Goal: Task Accomplishment & Management: Use online tool/utility

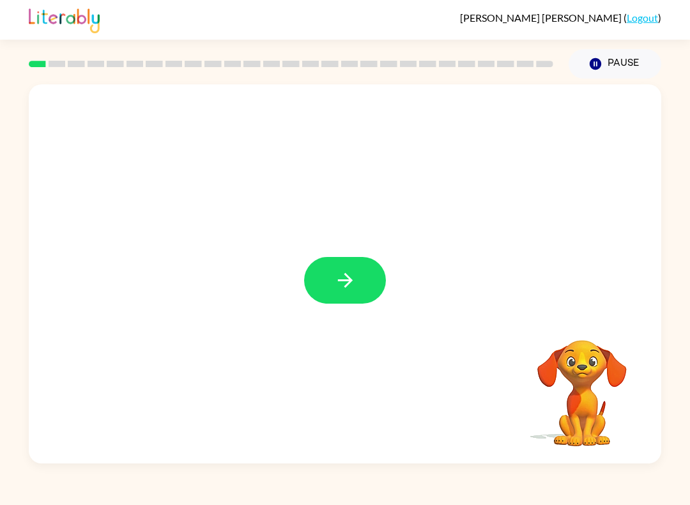
click at [343, 281] on icon "button" at bounding box center [344, 280] width 15 height 15
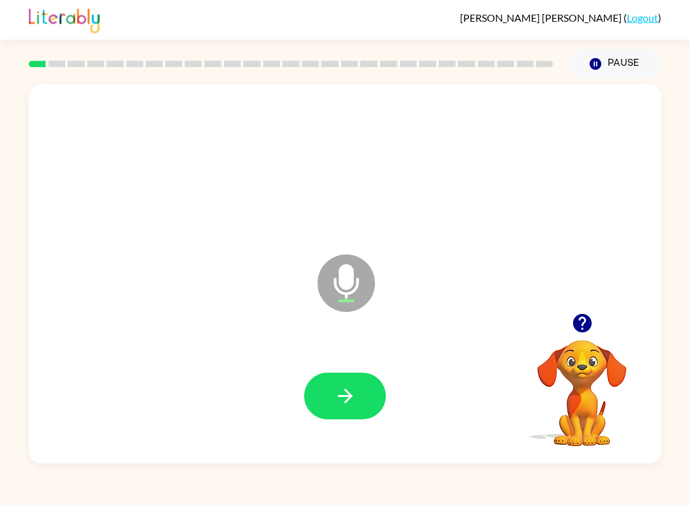
click at [364, 403] on button "button" at bounding box center [345, 395] width 82 height 47
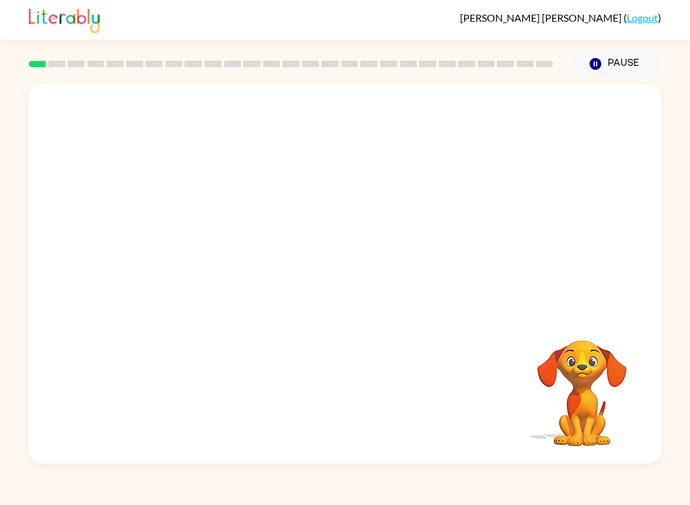
click at [609, 61] on button "Pause Pause" at bounding box center [615, 63] width 93 height 29
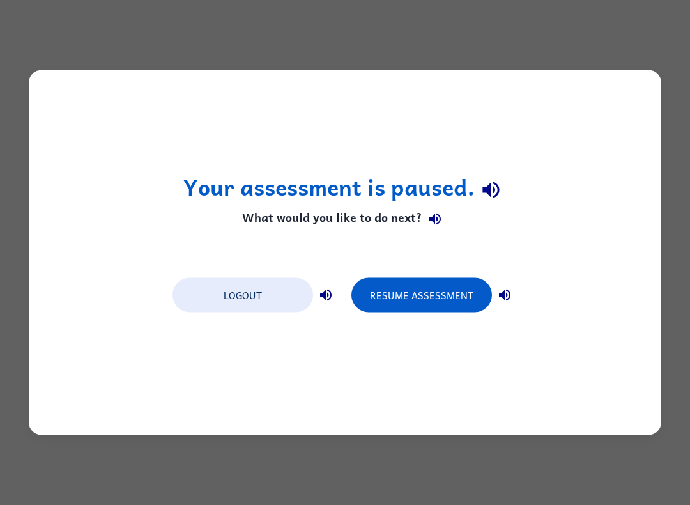
click at [443, 281] on button "Resume Assessment" at bounding box center [421, 295] width 141 height 34
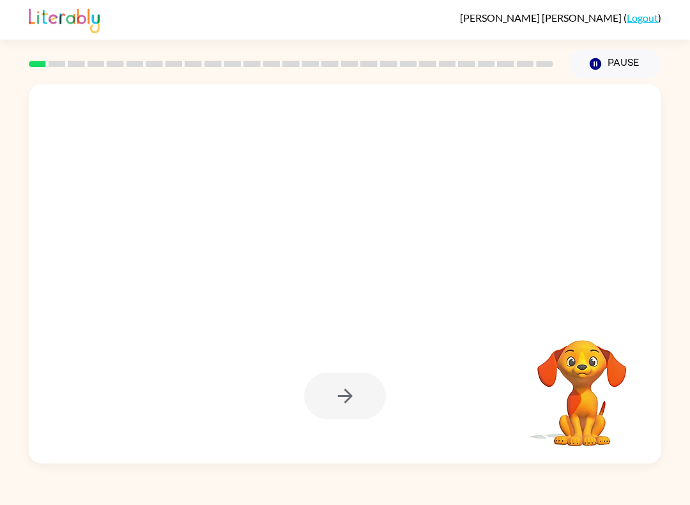
click at [464, 310] on div at bounding box center [345, 273] width 632 height 379
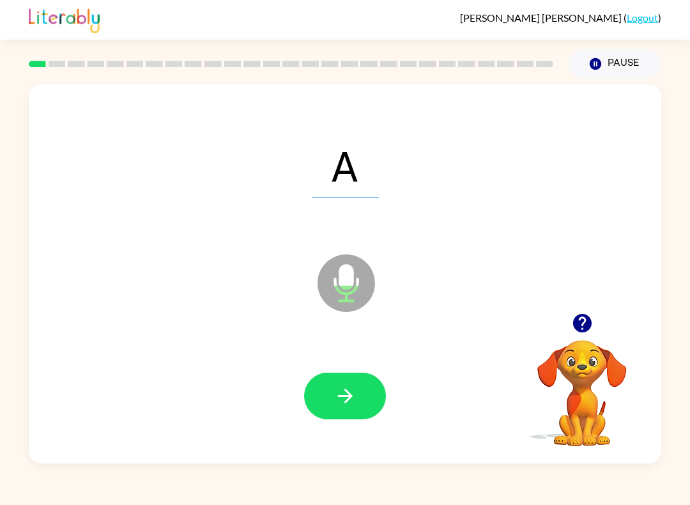
click at [364, 374] on button "button" at bounding box center [345, 395] width 82 height 47
click at [360, 390] on button "button" at bounding box center [345, 395] width 82 height 47
click at [335, 408] on button "button" at bounding box center [345, 395] width 82 height 47
click at [354, 390] on icon "button" at bounding box center [345, 396] width 22 height 22
click at [328, 413] on button "button" at bounding box center [345, 395] width 82 height 47
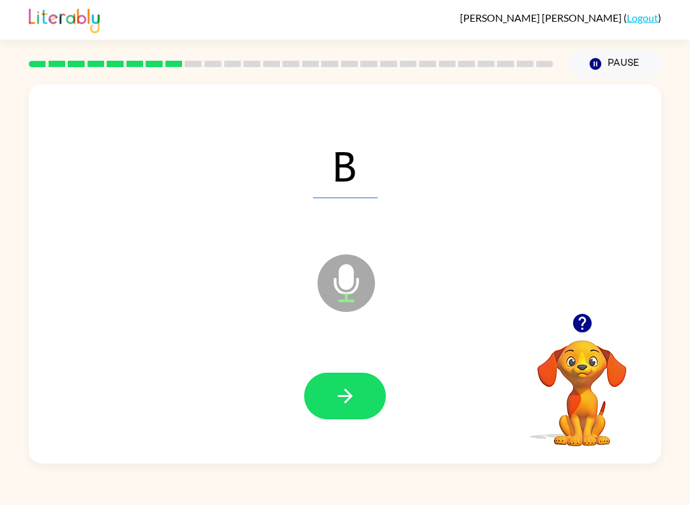
click at [347, 418] on button "button" at bounding box center [345, 395] width 82 height 47
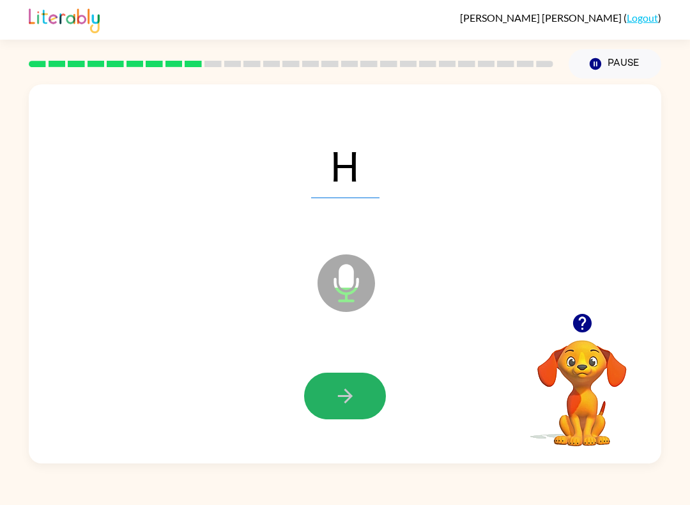
click at [337, 400] on icon "button" at bounding box center [345, 396] width 22 height 22
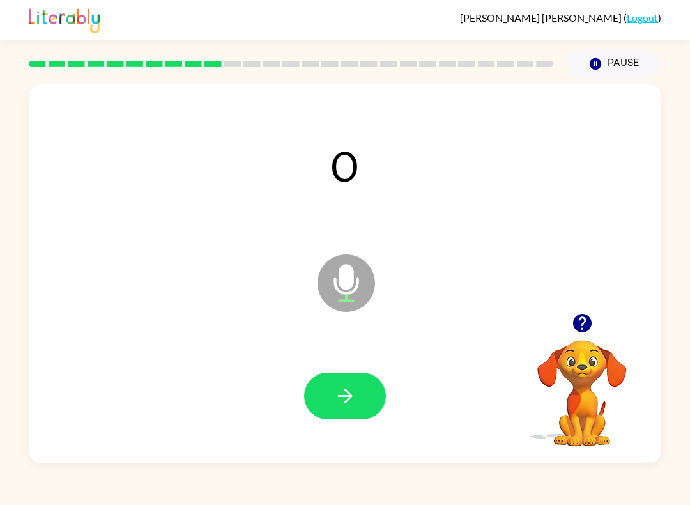
click at [335, 402] on icon "button" at bounding box center [345, 396] width 22 height 22
click at [362, 376] on button "button" at bounding box center [345, 395] width 82 height 47
click at [344, 389] on icon "button" at bounding box center [345, 396] width 22 height 22
click at [358, 398] on button "button" at bounding box center [345, 395] width 82 height 47
click at [342, 391] on icon "button" at bounding box center [345, 396] width 22 height 22
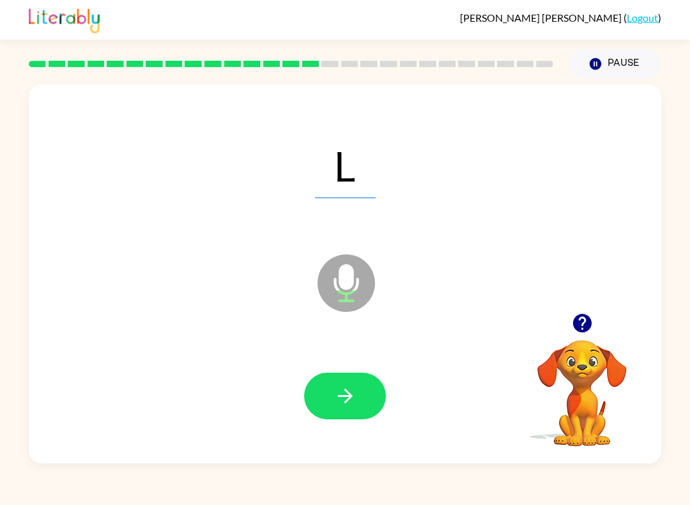
click at [340, 418] on button "button" at bounding box center [345, 395] width 82 height 47
click at [337, 431] on div at bounding box center [345, 395] width 607 height 109
click at [336, 374] on button "button" at bounding box center [345, 395] width 82 height 47
click at [338, 367] on div at bounding box center [345, 395] width 607 height 109
click at [340, 404] on icon "button" at bounding box center [345, 396] width 22 height 22
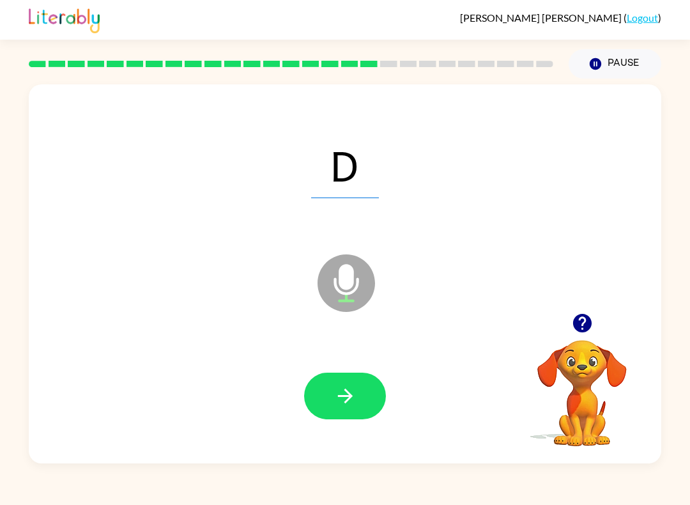
click at [325, 391] on button "button" at bounding box center [345, 395] width 82 height 47
click at [310, 418] on div at bounding box center [345, 395] width 82 height 47
click at [329, 392] on button "button" at bounding box center [345, 395] width 82 height 47
click at [300, 401] on div at bounding box center [345, 395] width 607 height 109
click at [346, 416] on button "button" at bounding box center [345, 395] width 82 height 47
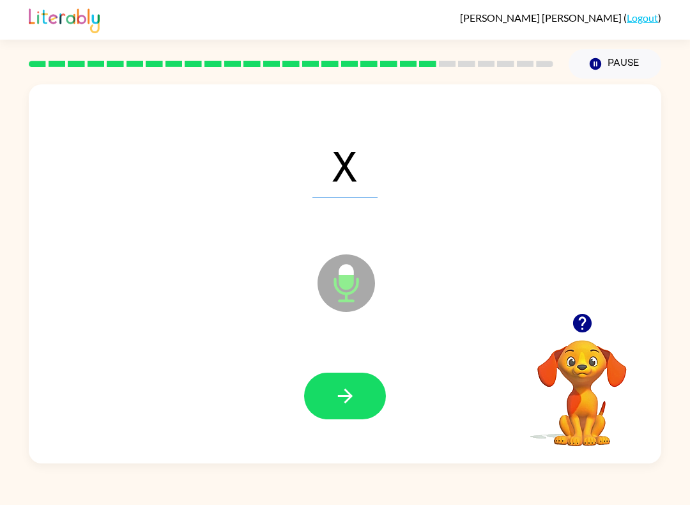
click at [349, 407] on icon "button" at bounding box center [345, 396] width 22 height 22
click at [349, 407] on div at bounding box center [345, 395] width 82 height 47
click at [325, 405] on button "button" at bounding box center [345, 395] width 82 height 47
click at [334, 399] on icon "button" at bounding box center [345, 396] width 22 height 22
click at [337, 346] on icon "Microphone The Microphone is here when it is your turn to talk" at bounding box center [410, 299] width 192 height 96
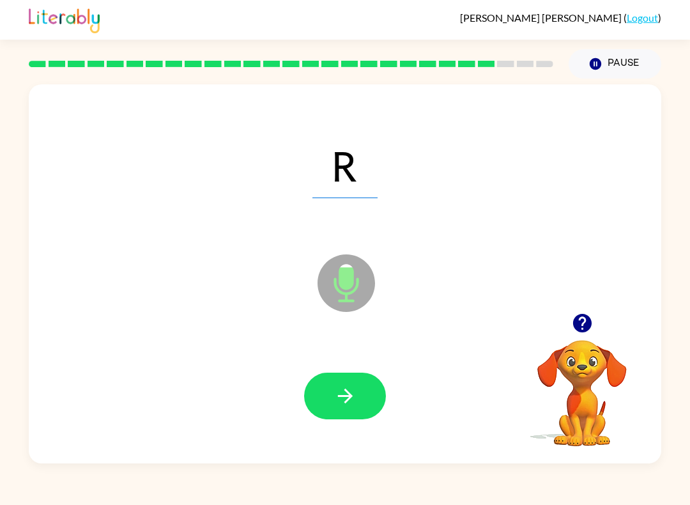
click at [344, 388] on icon "button" at bounding box center [345, 396] width 22 height 22
click at [231, 354] on div at bounding box center [345, 395] width 607 height 109
click at [334, 397] on icon "button" at bounding box center [345, 396] width 22 height 22
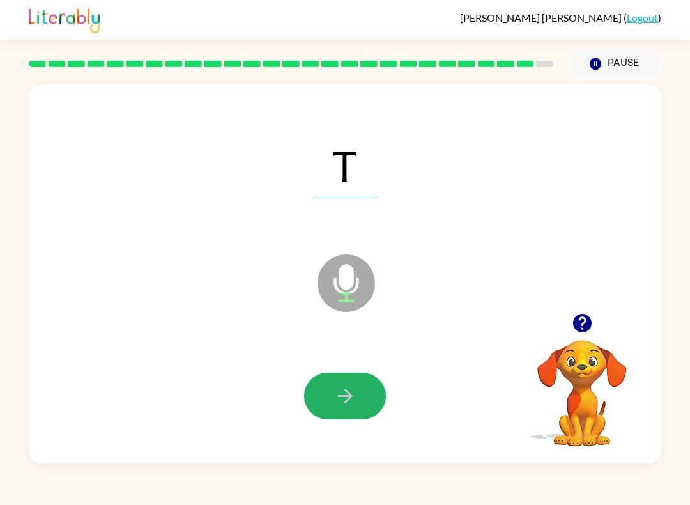
click at [330, 407] on button "button" at bounding box center [345, 395] width 82 height 47
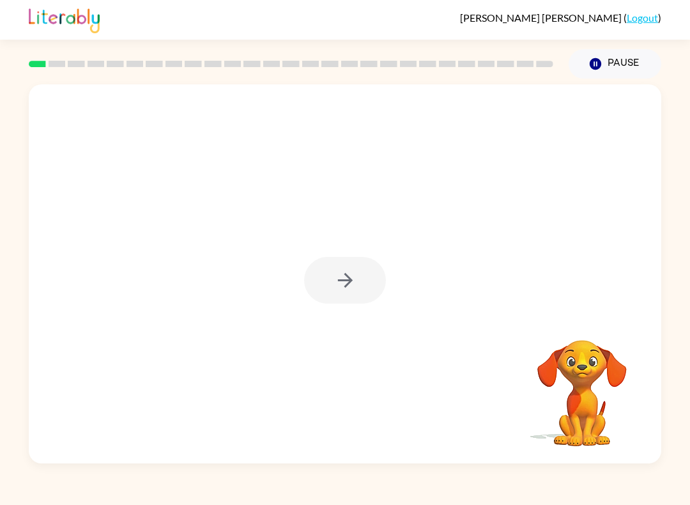
click at [315, 277] on div at bounding box center [345, 280] width 82 height 47
click at [329, 277] on div at bounding box center [345, 280] width 82 height 47
click at [401, 312] on div at bounding box center [345, 273] width 632 height 379
click at [338, 276] on icon "button" at bounding box center [345, 280] width 22 height 22
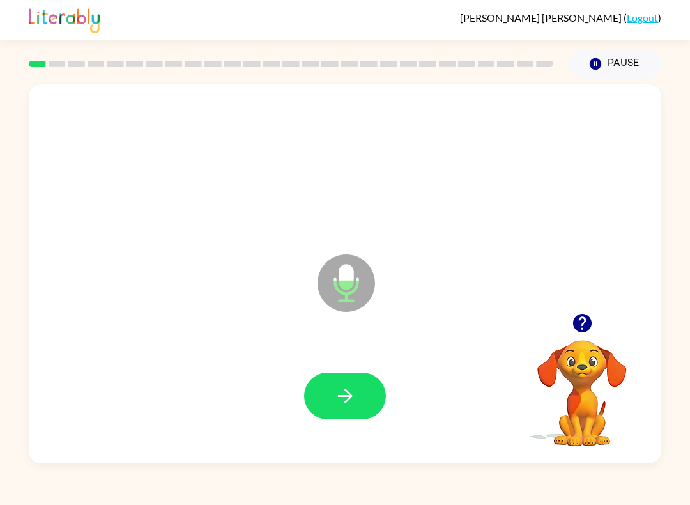
click at [359, 390] on button "button" at bounding box center [345, 395] width 82 height 47
click at [313, 413] on button "button" at bounding box center [345, 395] width 82 height 47
click at [327, 392] on button "button" at bounding box center [345, 395] width 82 height 47
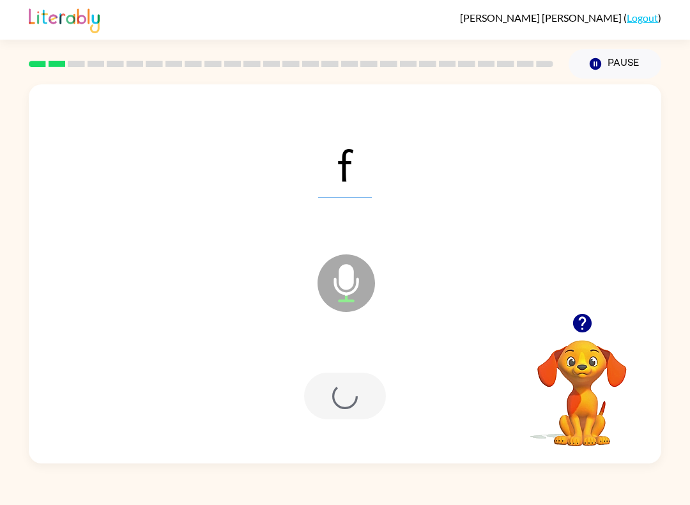
click at [337, 384] on div at bounding box center [345, 395] width 82 height 47
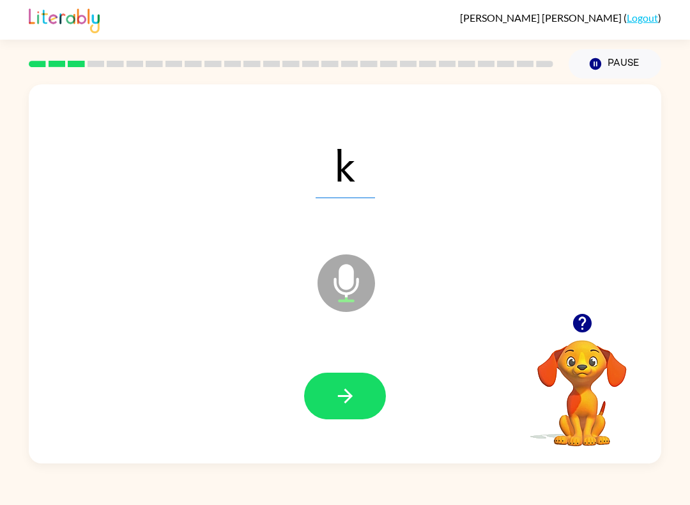
click at [358, 387] on button "button" at bounding box center [345, 395] width 82 height 47
click at [361, 394] on button "button" at bounding box center [345, 395] width 82 height 47
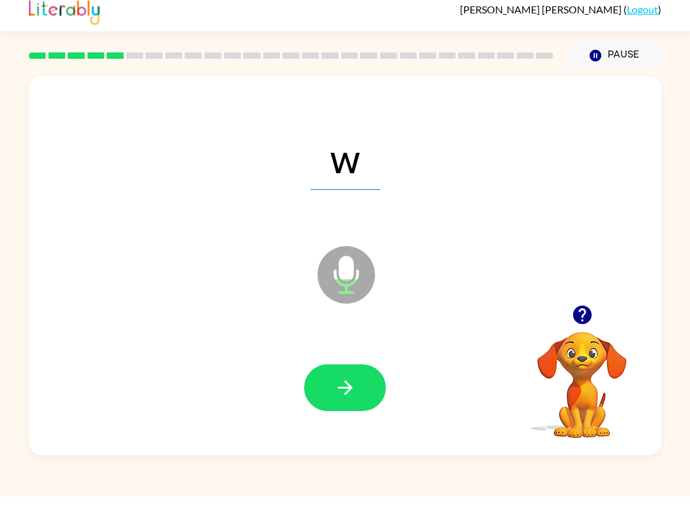
click at [104, 380] on div at bounding box center [345, 395] width 607 height 109
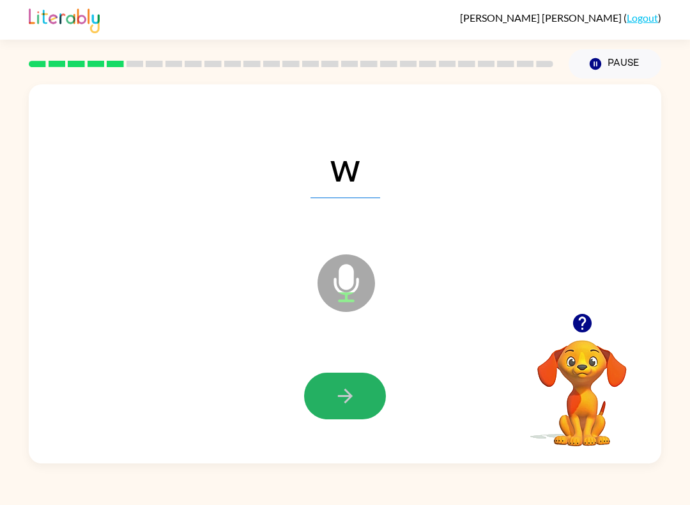
click at [339, 381] on button "button" at bounding box center [345, 395] width 82 height 47
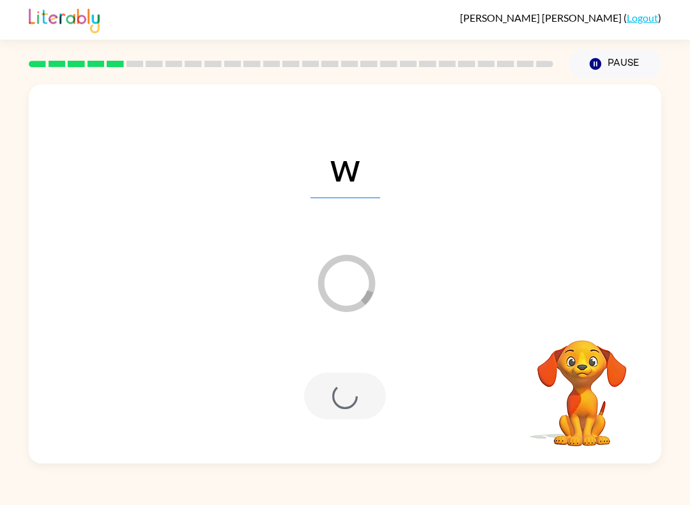
click at [339, 418] on div at bounding box center [345, 395] width 82 height 47
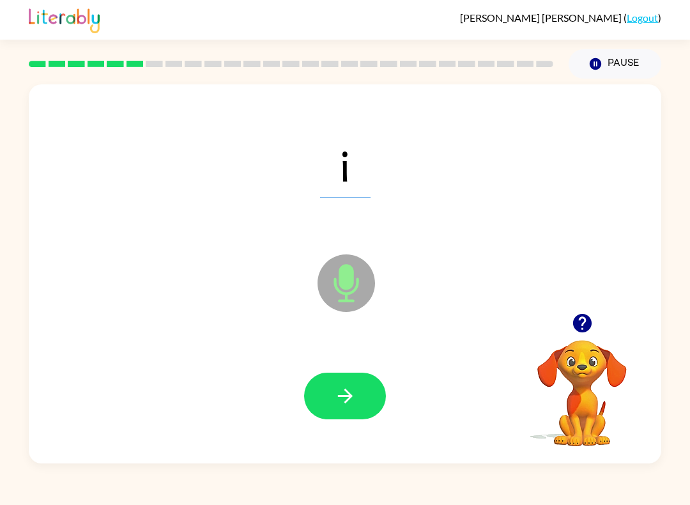
click at [352, 401] on icon "button" at bounding box center [345, 396] width 22 height 22
click at [365, 388] on button "button" at bounding box center [345, 395] width 82 height 47
click at [339, 399] on icon "button" at bounding box center [345, 396] width 22 height 22
click at [326, 397] on button "button" at bounding box center [345, 395] width 82 height 47
click at [294, 376] on div at bounding box center [345, 395] width 607 height 109
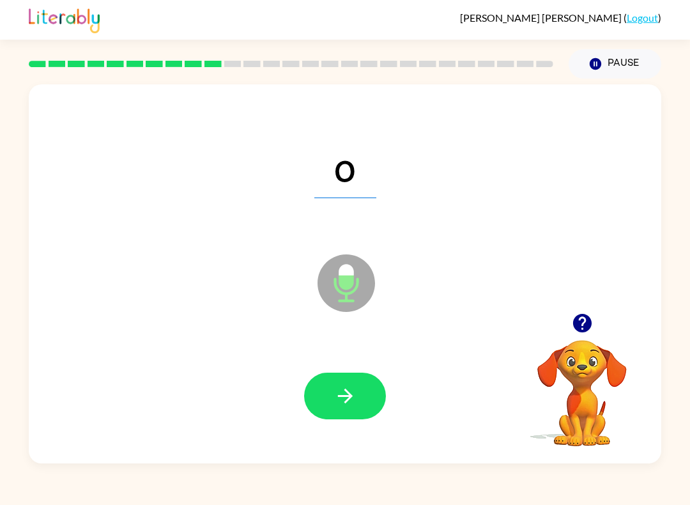
click at [355, 432] on div at bounding box center [345, 395] width 607 height 109
click at [326, 425] on div at bounding box center [345, 395] width 607 height 109
click at [360, 397] on button "button" at bounding box center [345, 395] width 82 height 47
click at [356, 419] on button "button" at bounding box center [345, 395] width 82 height 47
click at [328, 378] on button "button" at bounding box center [345, 395] width 82 height 47
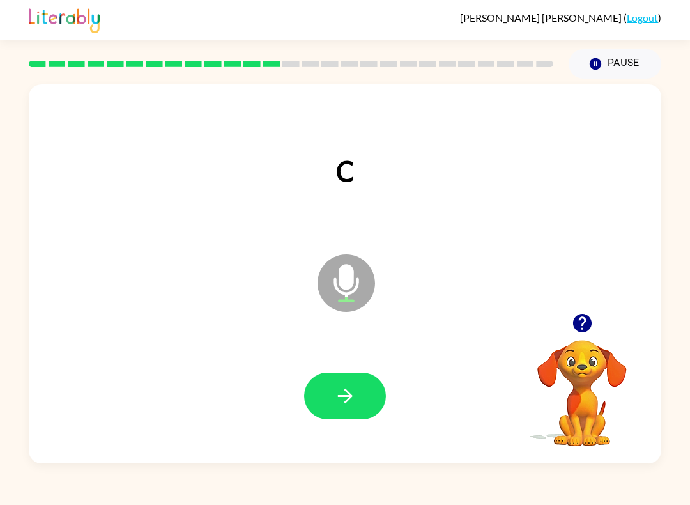
click at [348, 402] on icon "button" at bounding box center [345, 396] width 22 height 22
click at [317, 383] on button "button" at bounding box center [345, 395] width 82 height 47
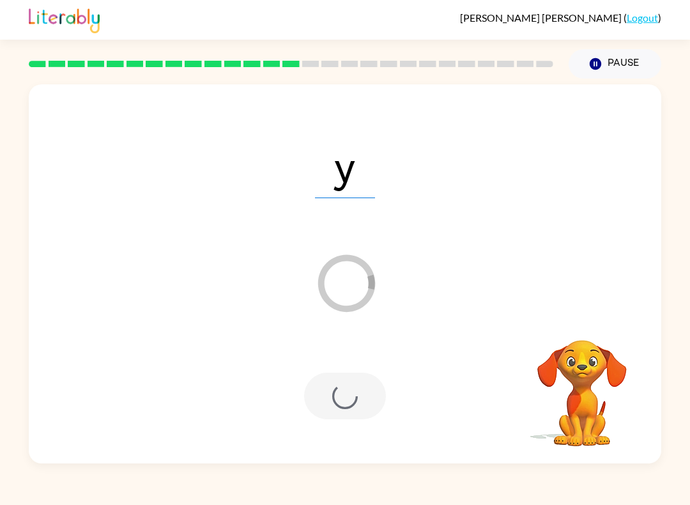
click at [280, 385] on div at bounding box center [345, 395] width 607 height 109
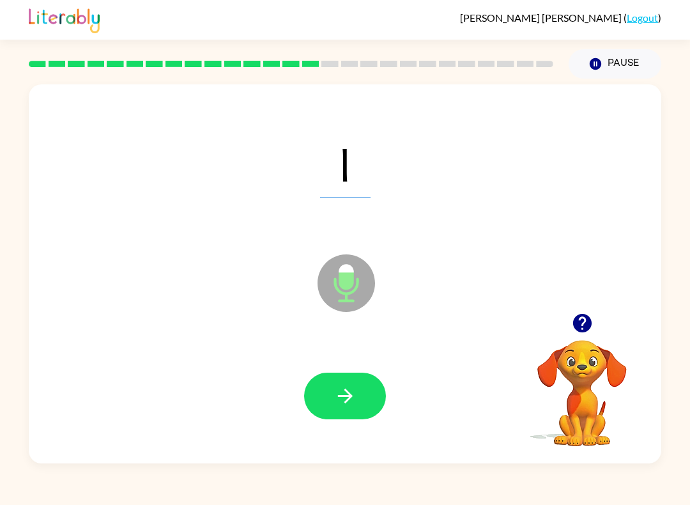
click at [346, 398] on icon "button" at bounding box center [345, 396] width 22 height 22
click at [618, 61] on button "Pause Pause" at bounding box center [615, 63] width 93 height 29
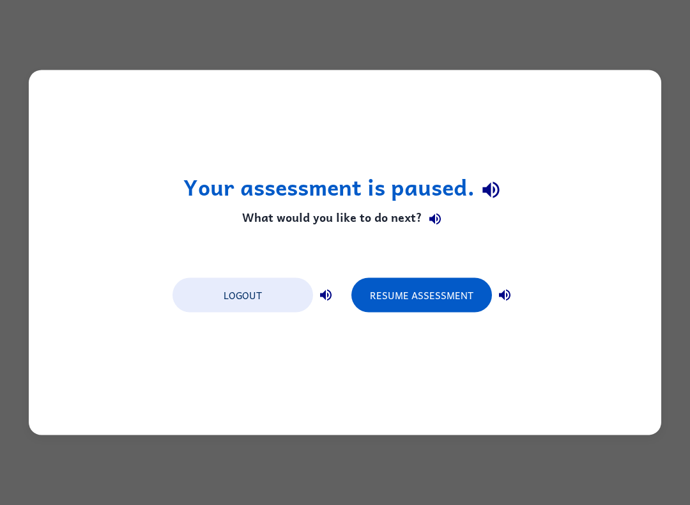
click at [440, 289] on button "Resume Assessment" at bounding box center [421, 295] width 141 height 34
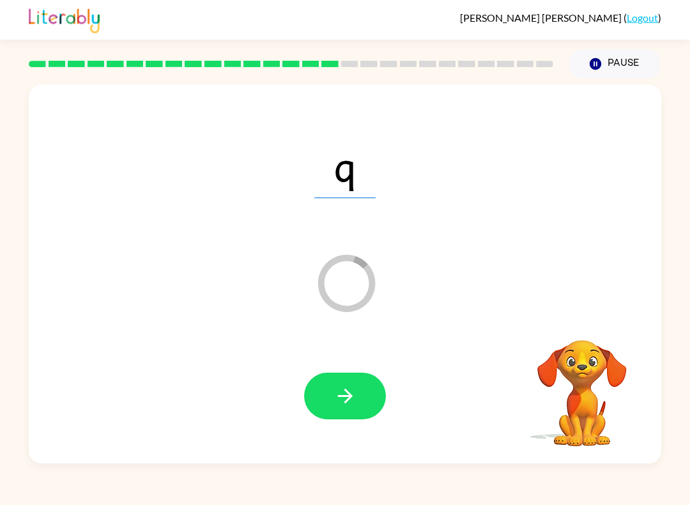
click at [351, 387] on icon "button" at bounding box center [345, 396] width 22 height 22
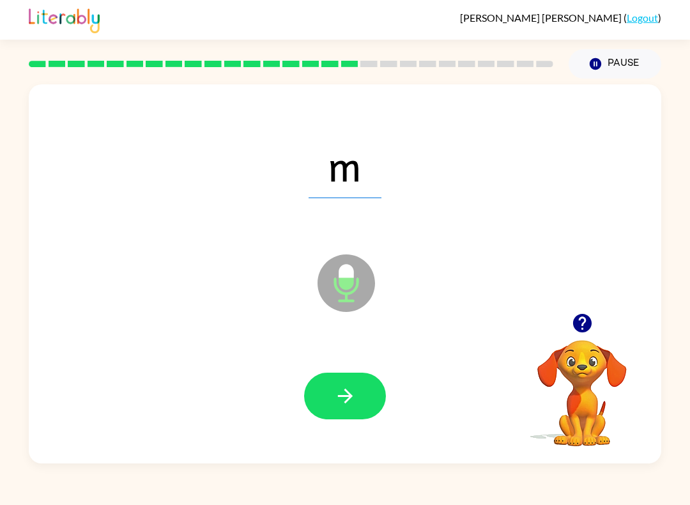
click at [363, 392] on button "button" at bounding box center [345, 395] width 82 height 47
click at [365, 399] on button "button" at bounding box center [345, 395] width 82 height 47
click at [335, 381] on button "button" at bounding box center [345, 395] width 82 height 47
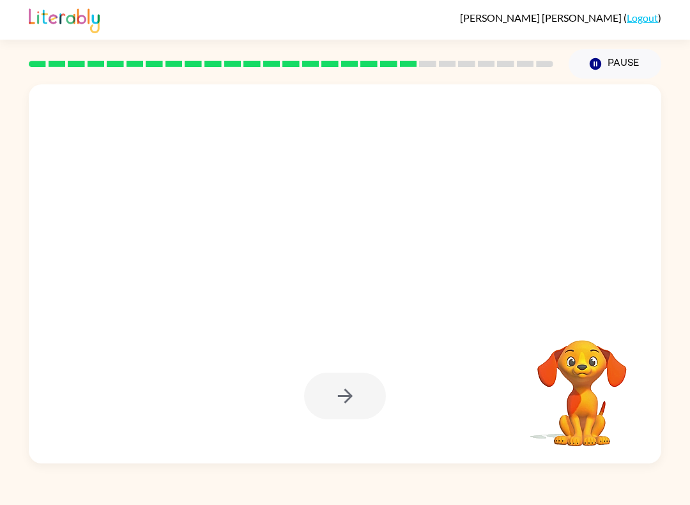
click at [358, 378] on div at bounding box center [345, 395] width 82 height 47
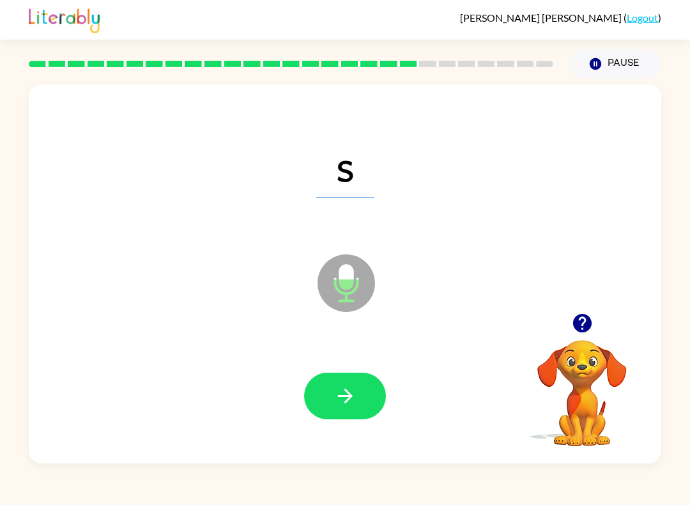
click at [364, 396] on button "button" at bounding box center [345, 395] width 82 height 47
click at [321, 369] on div at bounding box center [345, 395] width 607 height 109
click at [347, 390] on icon "button" at bounding box center [345, 396] width 22 height 22
click at [363, 448] on div at bounding box center [345, 395] width 607 height 109
click at [333, 360] on div at bounding box center [345, 395] width 607 height 109
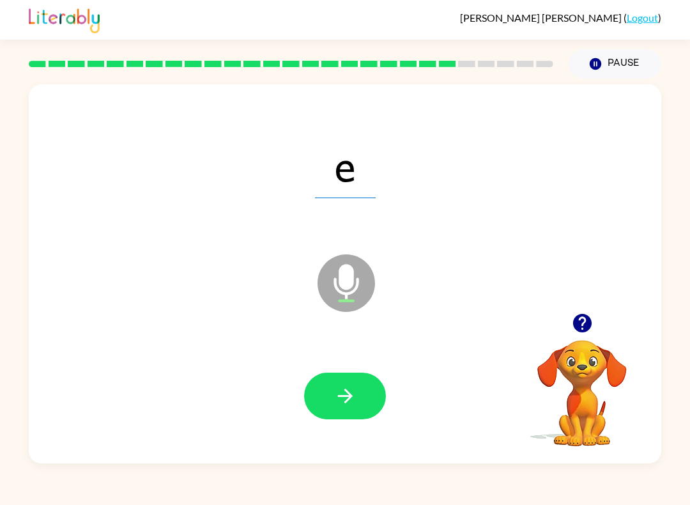
click at [324, 374] on button "button" at bounding box center [345, 395] width 82 height 47
click at [330, 380] on button "button" at bounding box center [345, 395] width 82 height 47
click at [367, 384] on button "button" at bounding box center [345, 395] width 82 height 47
click at [333, 388] on button "button" at bounding box center [345, 395] width 82 height 47
click at [319, 408] on button "button" at bounding box center [345, 395] width 82 height 47
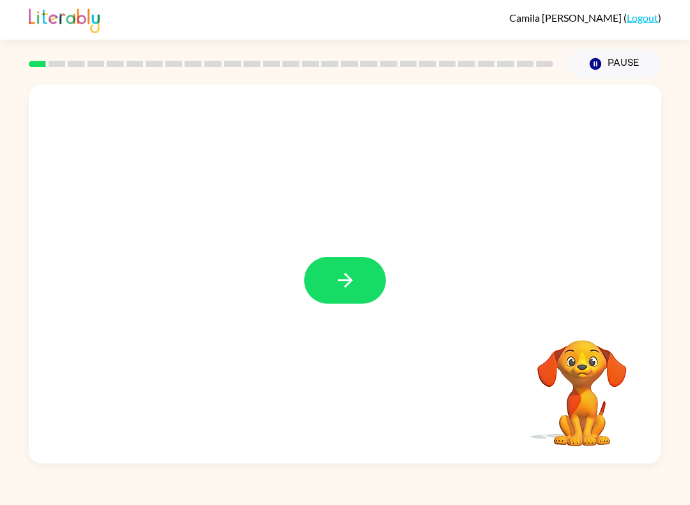
click at [347, 264] on button "button" at bounding box center [345, 280] width 82 height 47
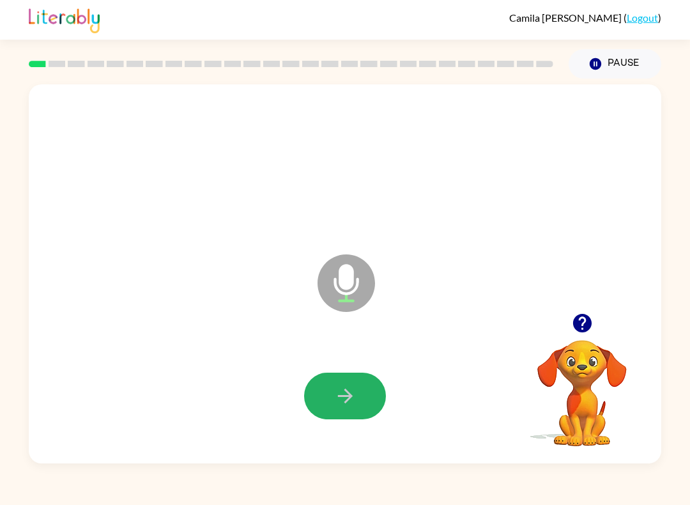
click at [351, 390] on icon "button" at bounding box center [345, 396] width 22 height 22
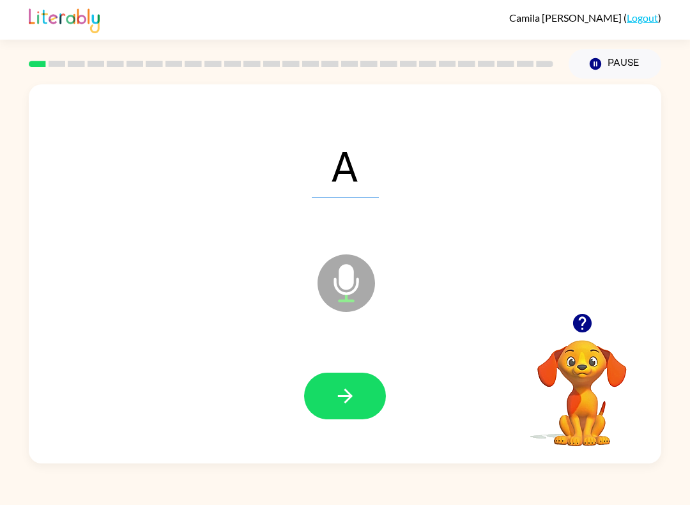
click at [354, 394] on icon "button" at bounding box center [345, 396] width 22 height 22
click at [366, 397] on button "button" at bounding box center [345, 395] width 82 height 47
click at [360, 396] on button "button" at bounding box center [345, 395] width 82 height 47
click at [355, 399] on icon "button" at bounding box center [345, 396] width 22 height 22
click at [355, 383] on button "button" at bounding box center [345, 395] width 82 height 47
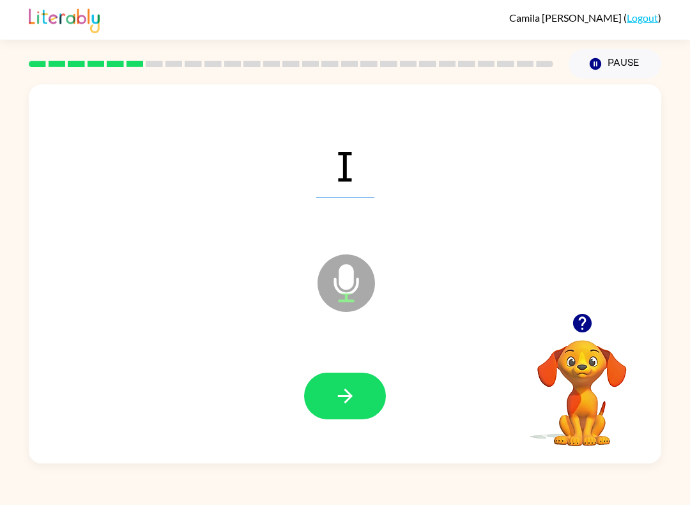
click at [355, 401] on icon "button" at bounding box center [345, 396] width 22 height 22
click at [352, 402] on icon "button" at bounding box center [345, 396] width 22 height 22
click at [375, 395] on button "button" at bounding box center [345, 395] width 82 height 47
click at [347, 377] on button "button" at bounding box center [345, 395] width 82 height 47
click at [355, 388] on icon "button" at bounding box center [345, 396] width 22 height 22
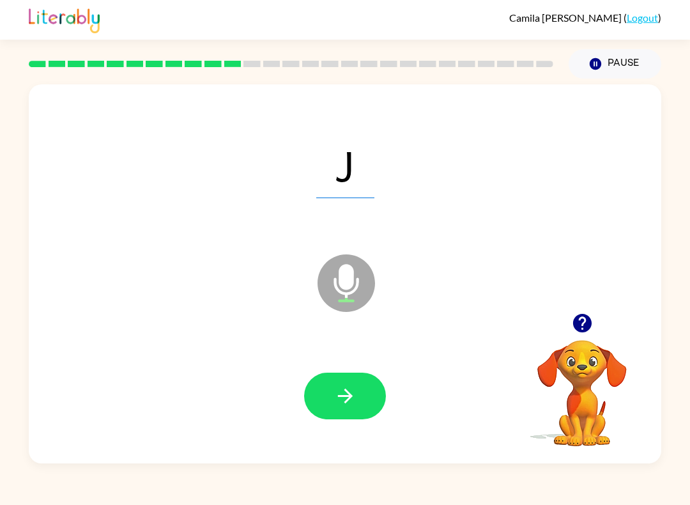
click at [368, 390] on button "button" at bounding box center [345, 395] width 82 height 47
click at [365, 391] on button "button" at bounding box center [345, 395] width 82 height 47
click at [356, 399] on button "button" at bounding box center [345, 395] width 82 height 47
click at [341, 378] on button "button" at bounding box center [345, 395] width 82 height 47
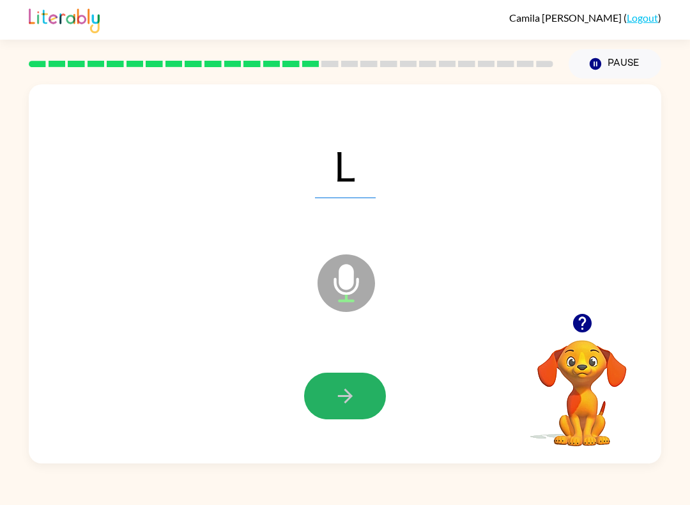
click at [370, 385] on button "button" at bounding box center [345, 395] width 82 height 47
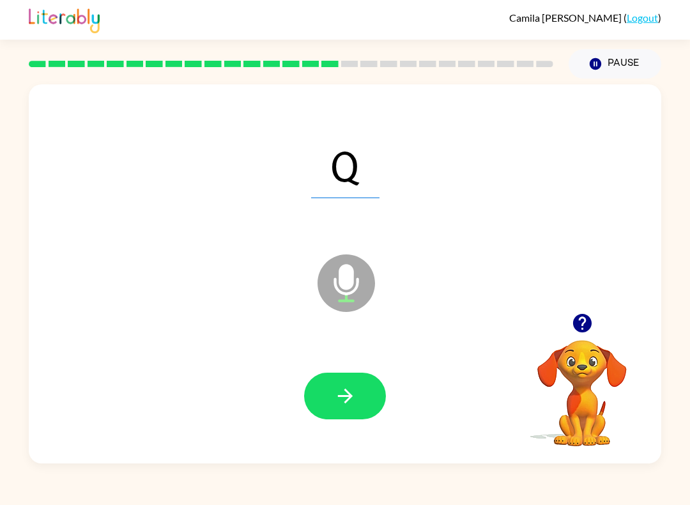
click at [354, 392] on icon "button" at bounding box center [345, 396] width 22 height 22
click at [351, 388] on icon "button" at bounding box center [345, 396] width 22 height 22
click at [337, 384] on button "button" at bounding box center [345, 395] width 82 height 47
click at [376, 397] on button "button" at bounding box center [345, 395] width 82 height 47
click at [365, 388] on button "button" at bounding box center [345, 395] width 82 height 47
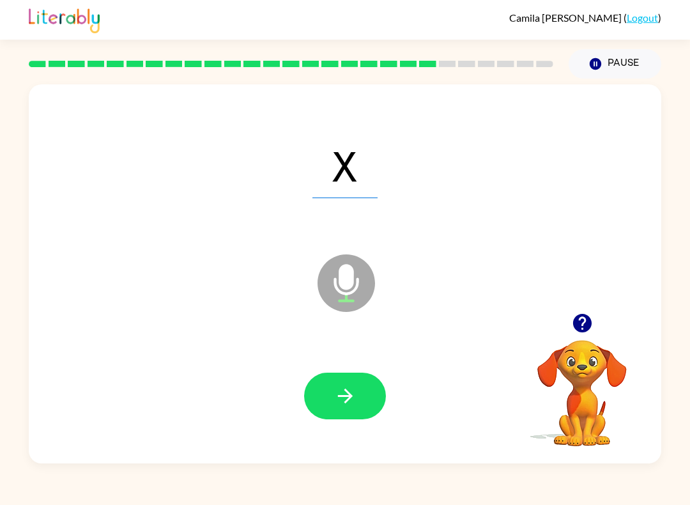
click at [363, 397] on button "button" at bounding box center [345, 395] width 82 height 47
click at [352, 385] on icon "button" at bounding box center [345, 396] width 22 height 22
click at [370, 404] on button "button" at bounding box center [345, 395] width 82 height 47
click at [354, 395] on icon "button" at bounding box center [345, 396] width 22 height 22
click at [360, 385] on button "button" at bounding box center [345, 395] width 82 height 47
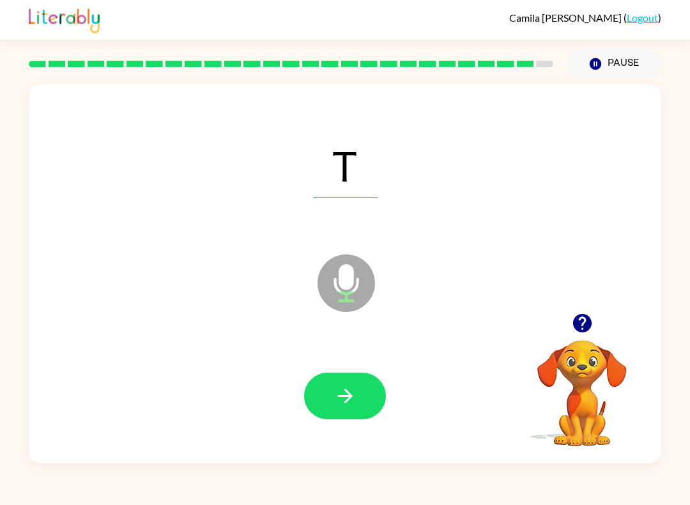
click at [356, 385] on button "button" at bounding box center [345, 395] width 82 height 47
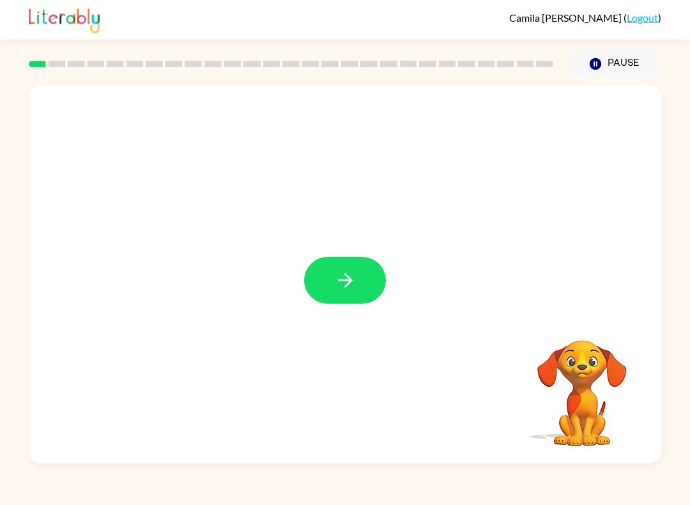
click at [356, 278] on icon "button" at bounding box center [345, 280] width 22 height 22
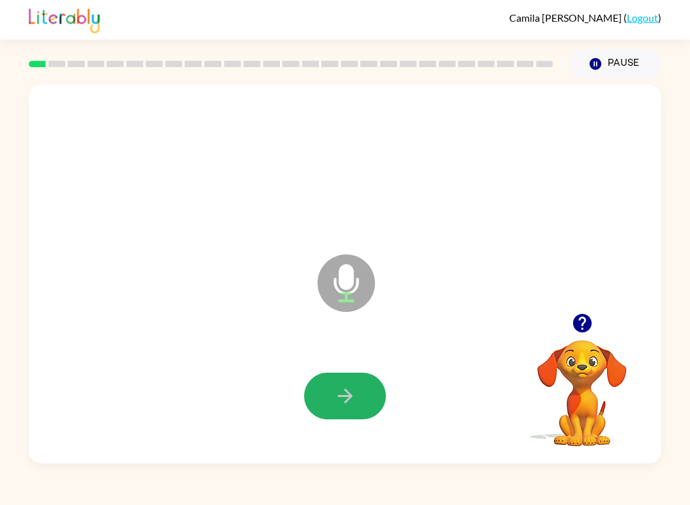
click at [351, 397] on icon "button" at bounding box center [344, 395] width 15 height 15
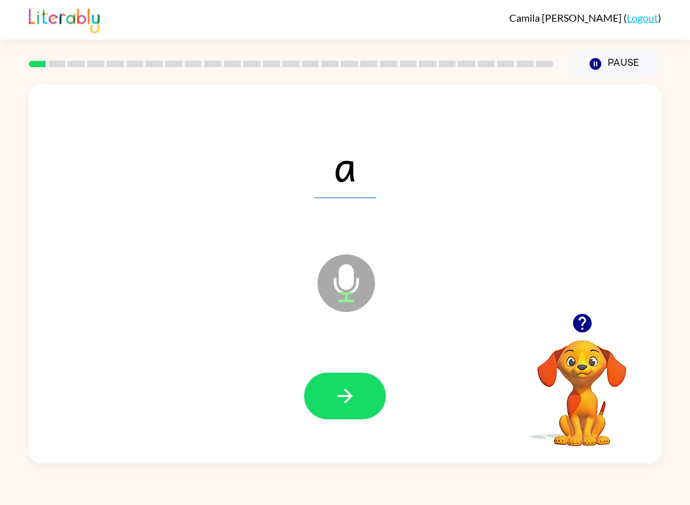
click at [339, 399] on icon "button" at bounding box center [345, 396] width 22 height 22
click at [349, 392] on icon "button" at bounding box center [345, 396] width 22 height 22
click at [363, 395] on button "button" at bounding box center [345, 395] width 82 height 47
click at [362, 381] on button "button" at bounding box center [345, 395] width 82 height 47
click at [347, 390] on icon "button" at bounding box center [345, 396] width 22 height 22
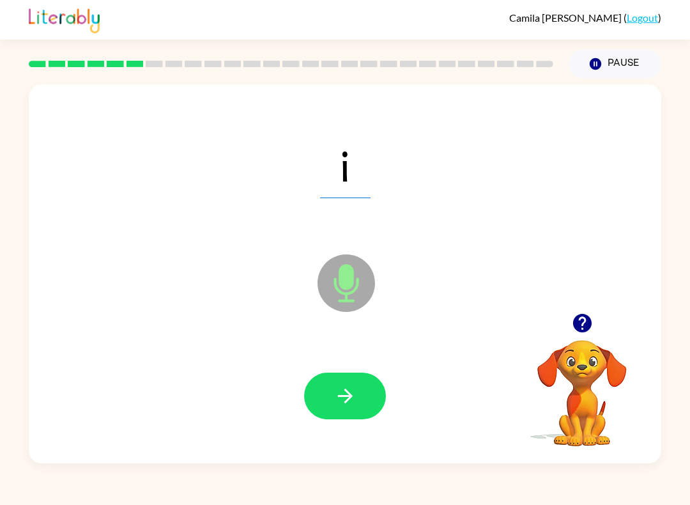
click at [349, 393] on icon "button" at bounding box center [345, 396] width 22 height 22
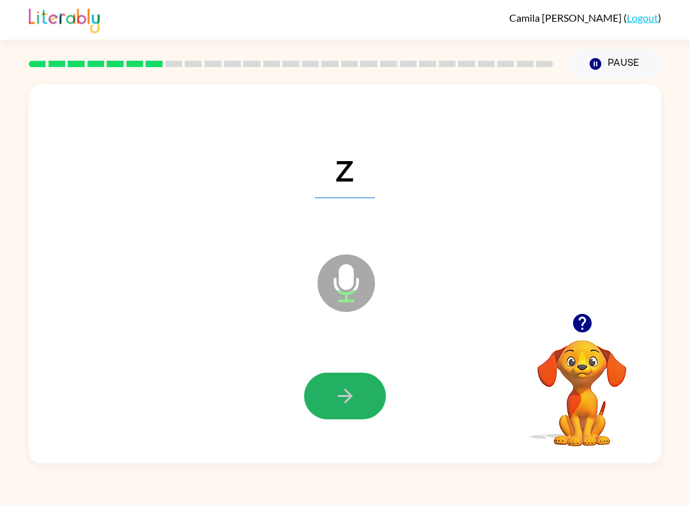
click at [358, 401] on button "button" at bounding box center [345, 395] width 82 height 47
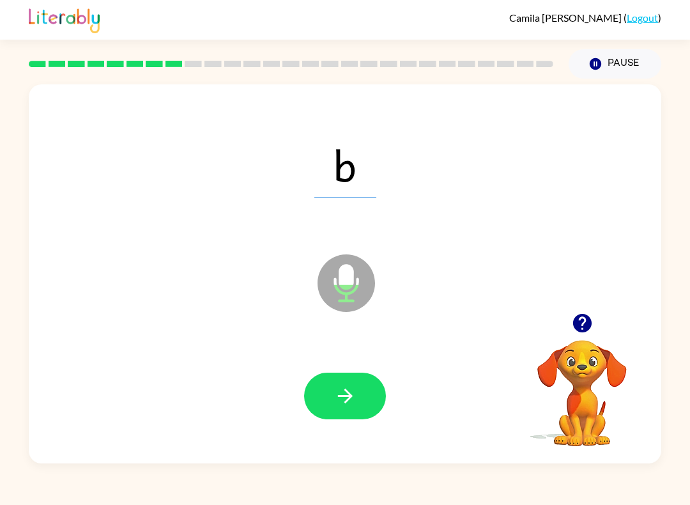
click at [363, 392] on button "button" at bounding box center [345, 395] width 82 height 47
click at [350, 403] on icon "button" at bounding box center [345, 396] width 22 height 22
click at [371, 388] on button "button" at bounding box center [345, 395] width 82 height 47
click at [361, 396] on button "button" at bounding box center [345, 395] width 82 height 47
click at [355, 397] on icon "button" at bounding box center [345, 396] width 22 height 22
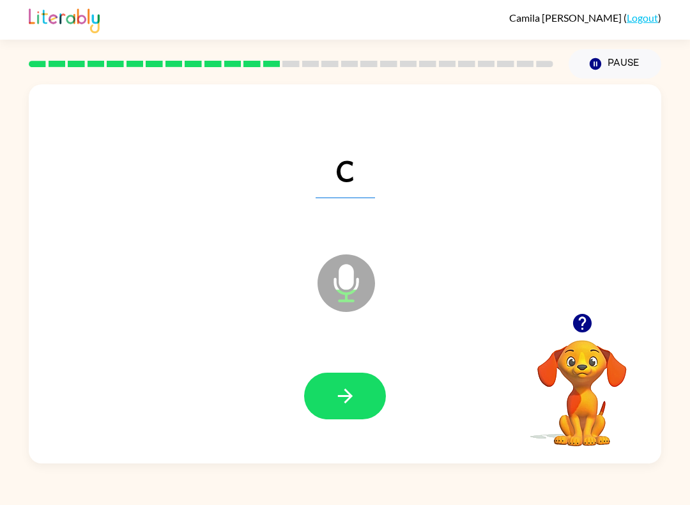
click at [358, 392] on button "button" at bounding box center [345, 395] width 82 height 47
click at [363, 390] on button "button" at bounding box center [345, 395] width 82 height 47
click at [352, 399] on icon "button" at bounding box center [345, 396] width 22 height 22
click at [357, 396] on button "button" at bounding box center [345, 395] width 82 height 47
click at [353, 392] on icon "button" at bounding box center [345, 396] width 22 height 22
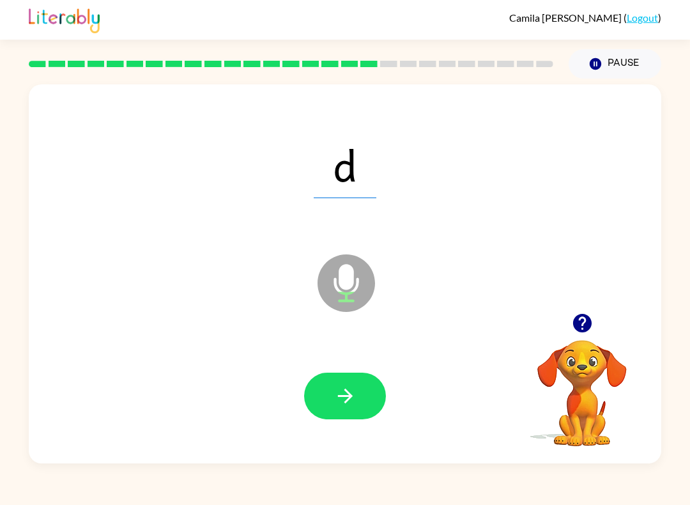
click at [351, 392] on icon "button" at bounding box center [345, 396] width 22 height 22
click at [354, 387] on icon "button" at bounding box center [345, 396] width 22 height 22
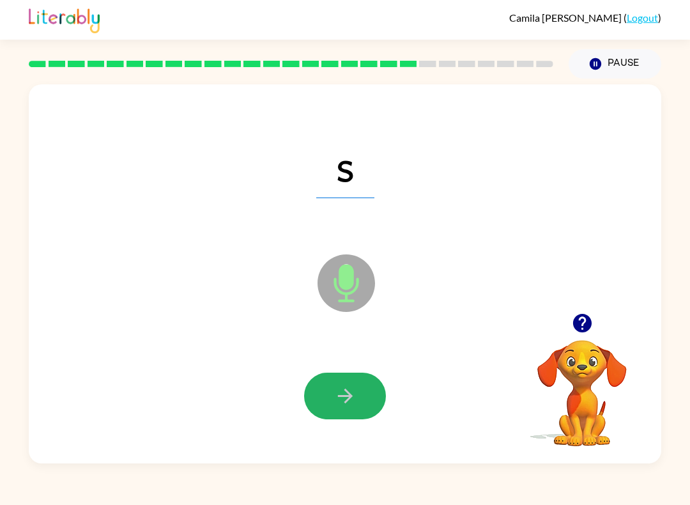
click at [351, 390] on icon "button" at bounding box center [345, 396] width 22 height 22
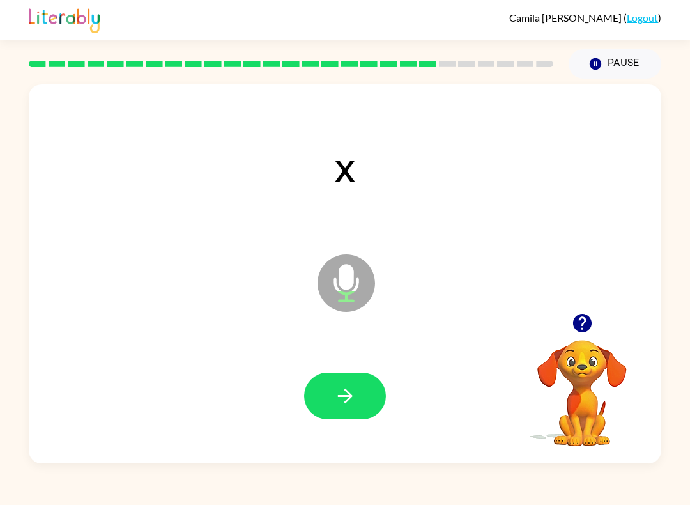
click at [336, 384] on button "button" at bounding box center [345, 395] width 82 height 47
click at [339, 391] on icon "button" at bounding box center [345, 396] width 22 height 22
click at [345, 393] on icon "button" at bounding box center [345, 396] width 22 height 22
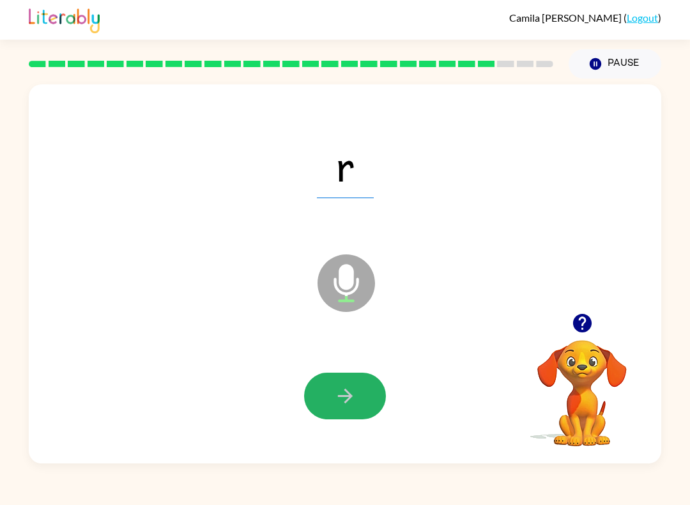
click at [325, 388] on button "button" at bounding box center [345, 395] width 82 height 47
click at [340, 391] on icon "button" at bounding box center [345, 396] width 22 height 22
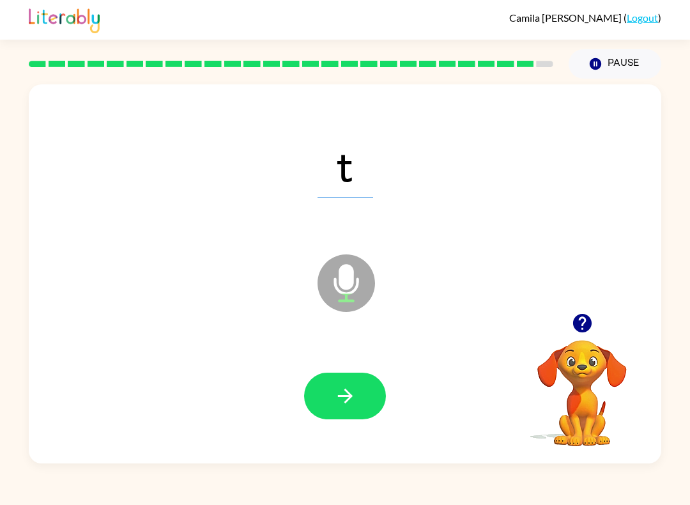
click at [349, 401] on icon "button" at bounding box center [345, 396] width 22 height 22
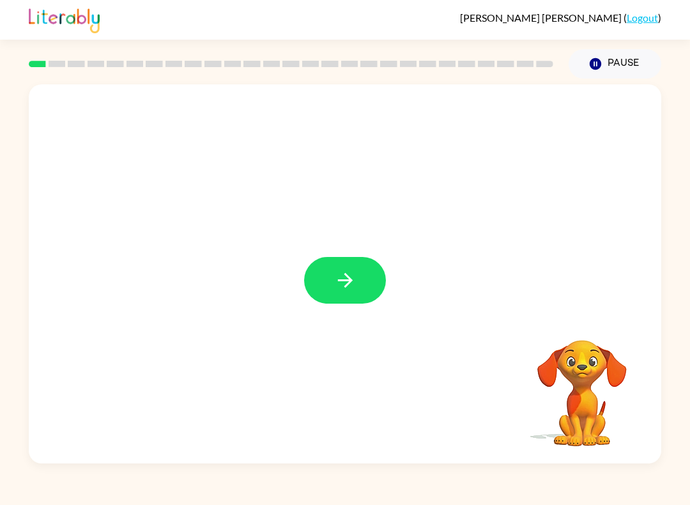
click at [343, 286] on icon "button" at bounding box center [345, 280] width 22 height 22
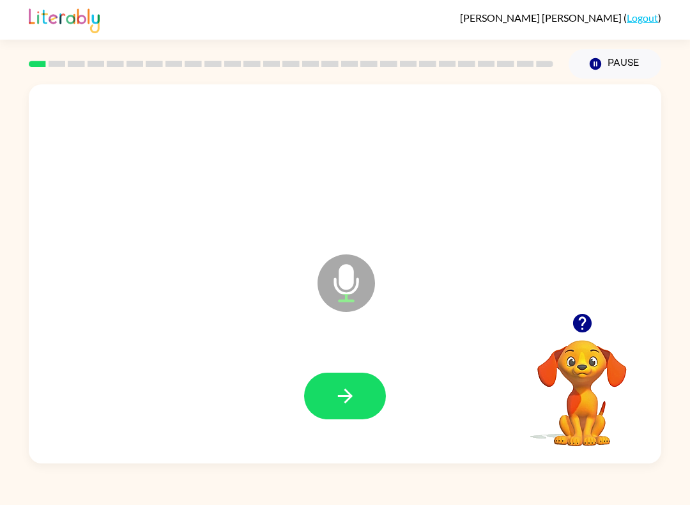
click at [346, 287] on icon "Microphone The Microphone is here when it is your turn to talk" at bounding box center [410, 299] width 192 height 96
click at [363, 402] on button "button" at bounding box center [345, 395] width 82 height 47
click at [362, 395] on button "button" at bounding box center [345, 395] width 82 height 47
click at [347, 284] on icon "Microphone The Microphone is here when it is your turn to talk" at bounding box center [410, 299] width 192 height 96
click at [317, 407] on button "button" at bounding box center [345, 395] width 82 height 47
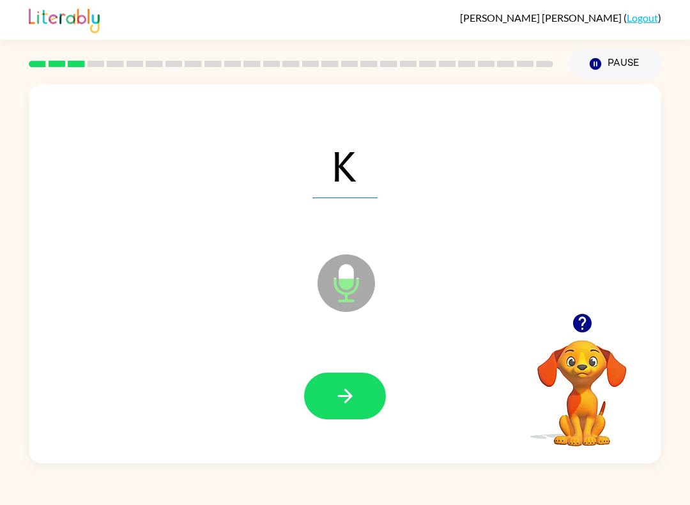
click at [332, 402] on button "button" at bounding box center [345, 395] width 82 height 47
click at [337, 382] on button "button" at bounding box center [345, 395] width 82 height 47
click at [343, 397] on icon "button" at bounding box center [344, 395] width 15 height 15
click at [339, 397] on icon "button" at bounding box center [345, 396] width 22 height 22
click at [344, 417] on button "button" at bounding box center [345, 395] width 82 height 47
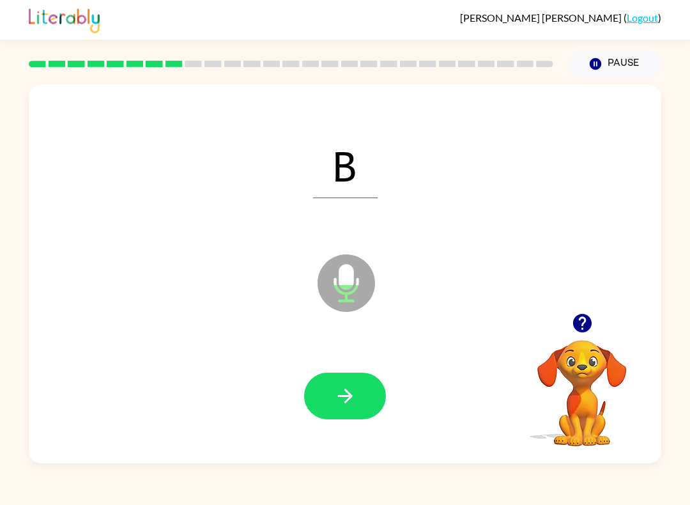
click at [320, 397] on button "button" at bounding box center [345, 395] width 82 height 47
click at [326, 383] on button "button" at bounding box center [345, 395] width 82 height 47
click at [314, 381] on button "button" at bounding box center [345, 395] width 82 height 47
click at [327, 398] on button "button" at bounding box center [345, 395] width 82 height 47
click at [339, 396] on icon "button" at bounding box center [344, 395] width 15 height 15
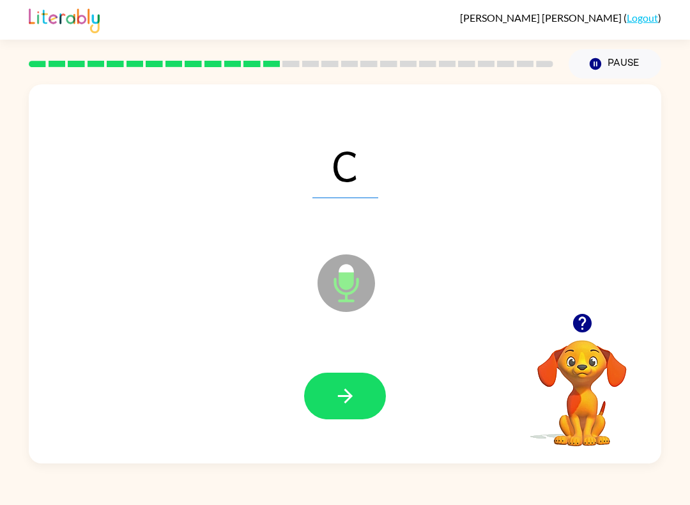
click at [345, 393] on icon "button" at bounding box center [345, 396] width 22 height 22
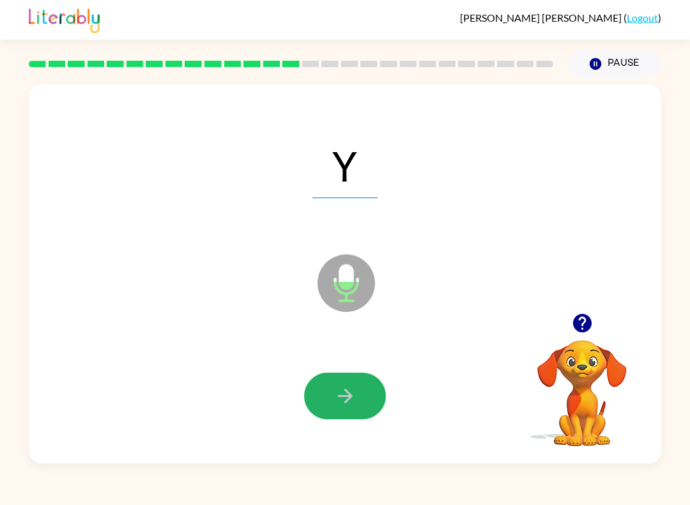
click at [326, 402] on button "button" at bounding box center [345, 395] width 82 height 47
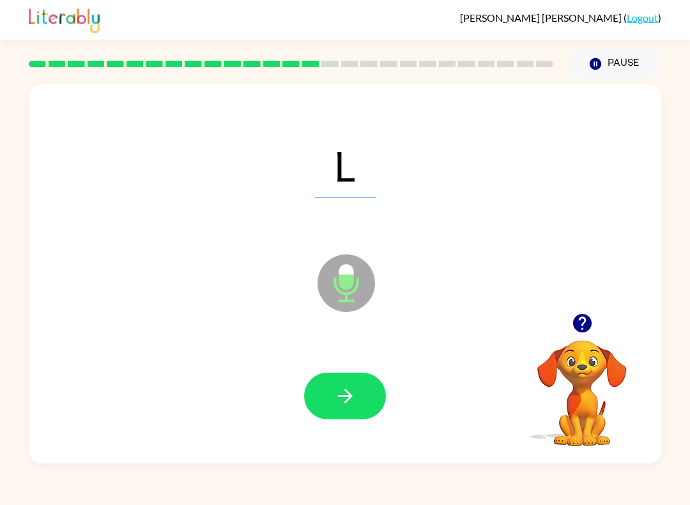
click at [620, 63] on button "Pause Pause" at bounding box center [615, 63] width 93 height 29
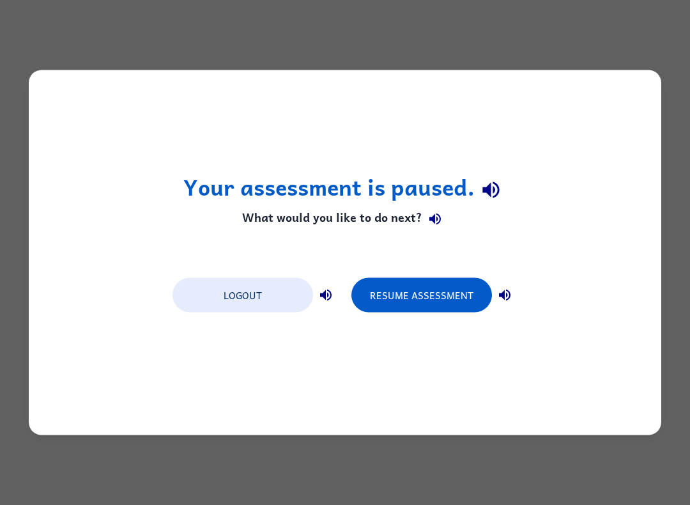
click at [441, 292] on button "Resume Assessment" at bounding box center [421, 295] width 141 height 34
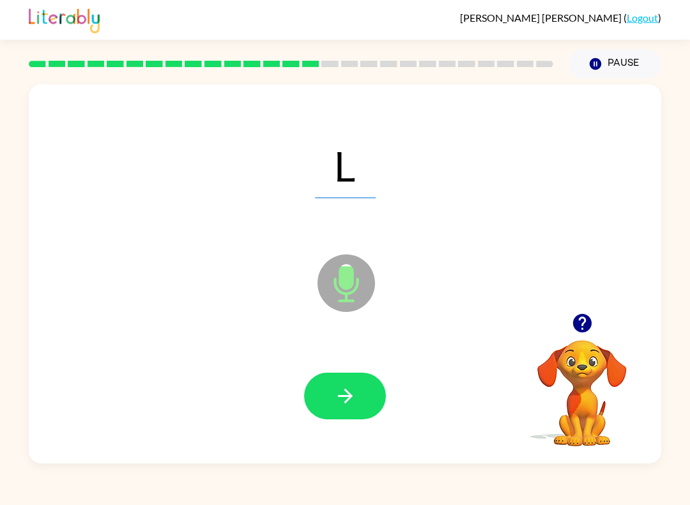
click at [345, 402] on icon "button" at bounding box center [344, 395] width 15 height 15
click at [340, 393] on icon "button" at bounding box center [345, 396] width 22 height 22
click at [347, 393] on icon "button" at bounding box center [344, 395] width 15 height 15
click at [348, 379] on button "button" at bounding box center [345, 395] width 82 height 47
click at [317, 383] on button "button" at bounding box center [345, 395] width 82 height 47
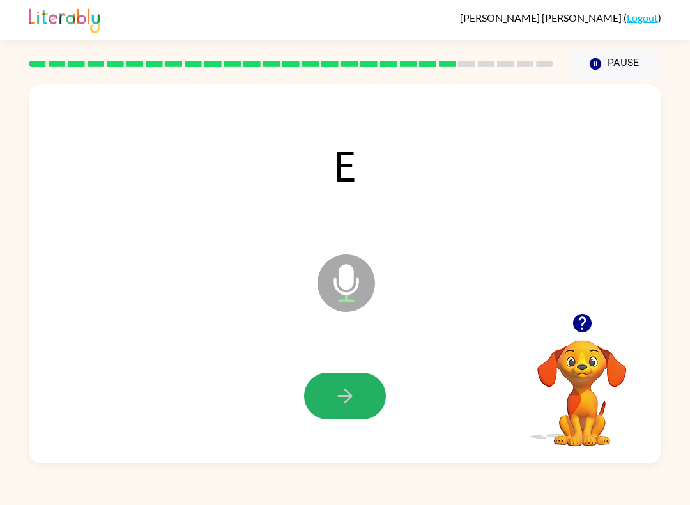
click at [340, 374] on button "button" at bounding box center [345, 395] width 82 height 47
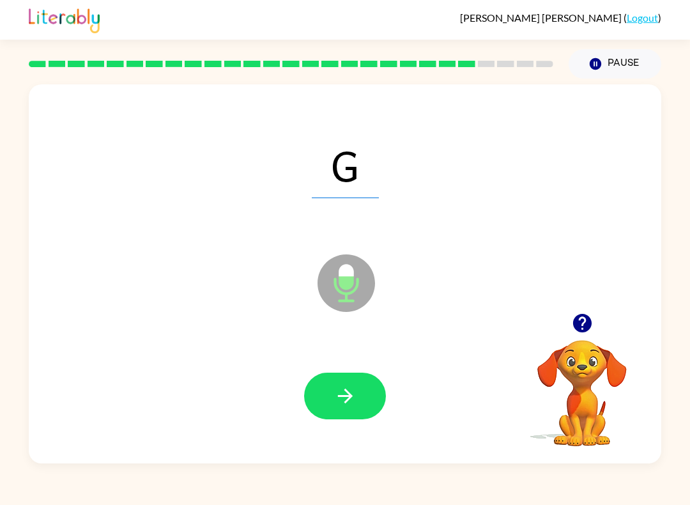
click at [326, 401] on button "button" at bounding box center [345, 395] width 82 height 47
click at [367, 381] on button "button" at bounding box center [345, 395] width 82 height 47
click at [363, 396] on button "button" at bounding box center [345, 395] width 82 height 47
click at [355, 382] on button "button" at bounding box center [345, 395] width 82 height 47
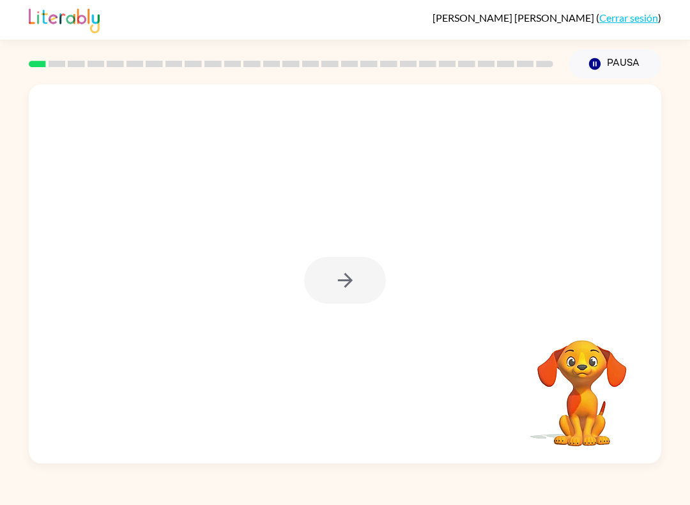
click at [344, 286] on div at bounding box center [345, 280] width 82 height 47
click at [342, 271] on div at bounding box center [345, 280] width 82 height 47
click at [351, 268] on button "button" at bounding box center [345, 280] width 82 height 47
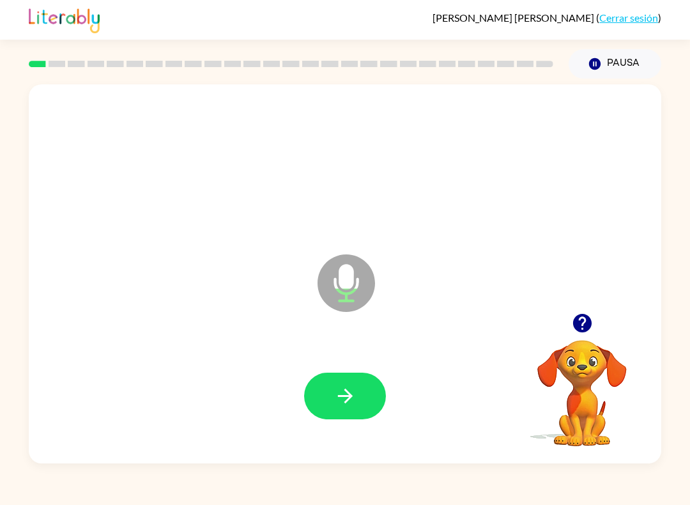
click at [330, 386] on button "button" at bounding box center [345, 395] width 82 height 47
click at [370, 404] on button "button" at bounding box center [345, 395] width 82 height 47
click at [357, 386] on button "button" at bounding box center [345, 395] width 82 height 47
click at [351, 394] on icon "button" at bounding box center [345, 396] width 22 height 22
click at [347, 408] on button "button" at bounding box center [345, 395] width 82 height 47
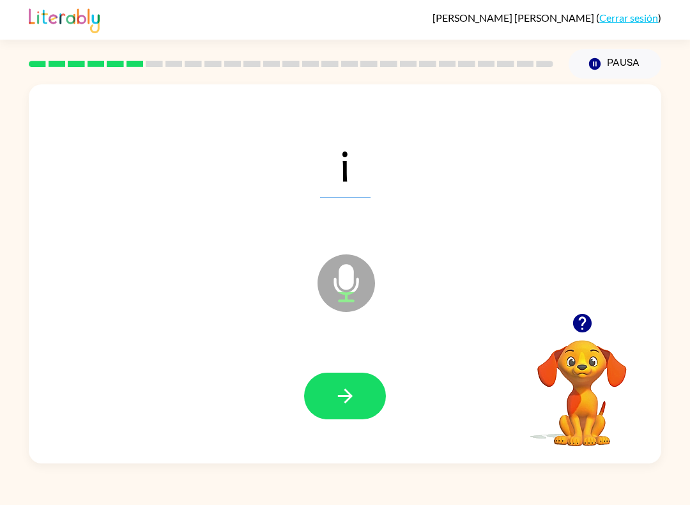
click at [349, 395] on icon "button" at bounding box center [344, 395] width 15 height 15
click at [368, 386] on button "button" at bounding box center [345, 395] width 82 height 47
click at [357, 389] on button "button" at bounding box center [345, 395] width 82 height 47
click at [375, 390] on button "button" at bounding box center [345, 395] width 82 height 47
click at [361, 402] on button "button" at bounding box center [345, 395] width 82 height 47
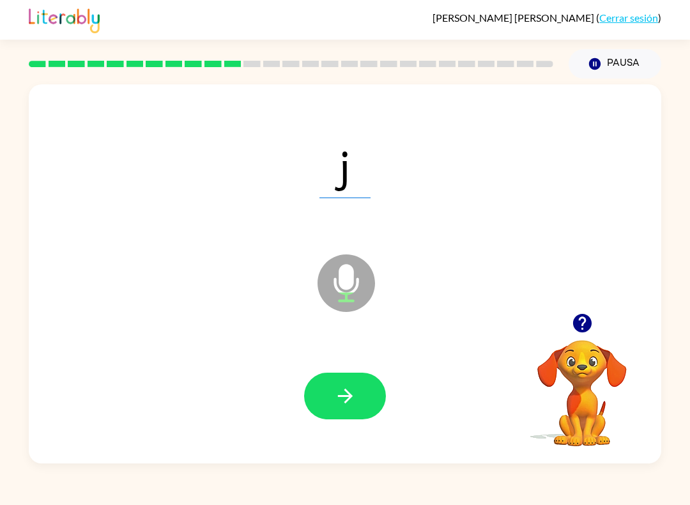
click at [365, 393] on button "button" at bounding box center [345, 395] width 82 height 47
click at [366, 395] on button "button" at bounding box center [345, 395] width 82 height 47
click at [362, 392] on button "button" at bounding box center [345, 395] width 82 height 47
click at [360, 389] on button "button" at bounding box center [345, 395] width 82 height 47
click at [358, 396] on button "button" at bounding box center [345, 395] width 82 height 47
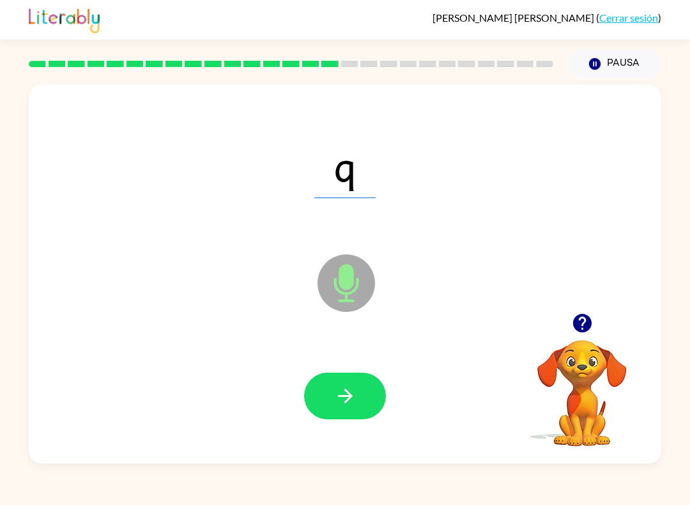
click at [353, 396] on icon "button" at bounding box center [345, 396] width 22 height 22
click at [365, 387] on button "button" at bounding box center [345, 395] width 82 height 47
click at [365, 379] on button "button" at bounding box center [345, 395] width 82 height 47
click at [363, 391] on button "button" at bounding box center [345, 395] width 82 height 47
click at [357, 395] on button "button" at bounding box center [345, 395] width 82 height 47
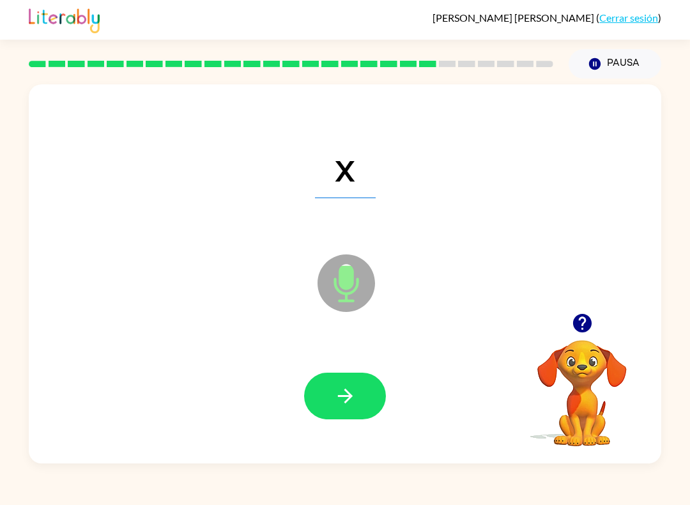
click at [374, 392] on button "button" at bounding box center [345, 395] width 82 height 47
click at [368, 383] on button "button" at bounding box center [345, 395] width 82 height 47
click at [367, 388] on button "button" at bounding box center [345, 395] width 82 height 47
click at [339, 392] on icon "button" at bounding box center [345, 396] width 22 height 22
click at [365, 410] on button "button" at bounding box center [345, 395] width 82 height 47
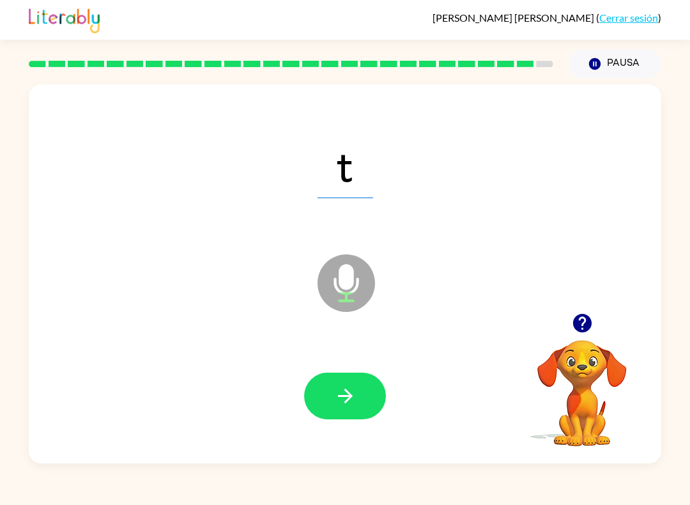
click at [359, 388] on button "button" at bounding box center [345, 395] width 82 height 47
